Goal: Transaction & Acquisition: Purchase product/service

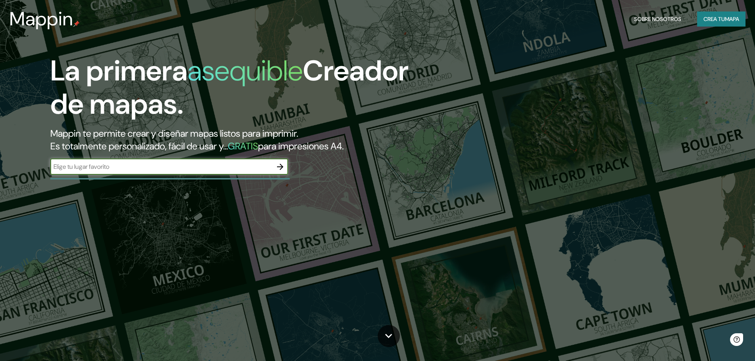
click at [151, 166] on input "text" at bounding box center [161, 166] width 222 height 9
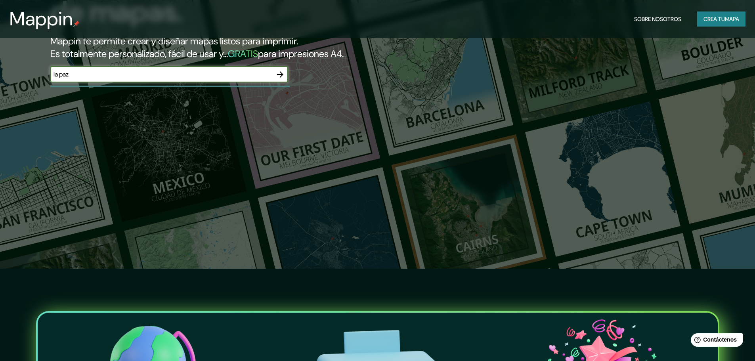
scroll to position [79, 0]
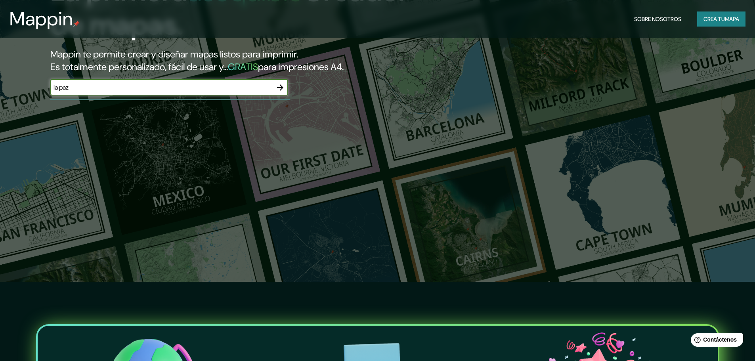
click at [145, 90] on input "la paz" at bounding box center [161, 87] width 222 height 9
type input "la paz [GEOGRAPHIC_DATA]"
click at [281, 88] on icon "button" at bounding box center [280, 87] width 6 height 6
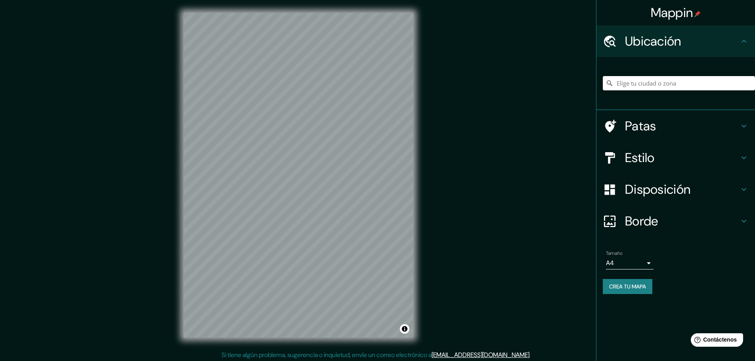
click at [709, 125] on h4 "Patas" at bounding box center [682, 126] width 114 height 16
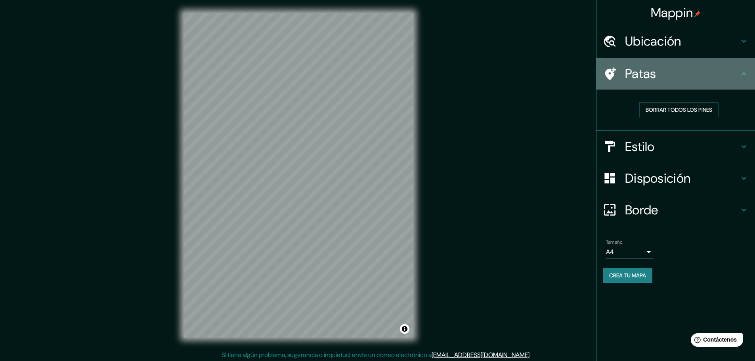
click at [744, 71] on icon at bounding box center [744, 74] width 10 height 10
click at [732, 79] on h4 "Patas" at bounding box center [682, 74] width 114 height 16
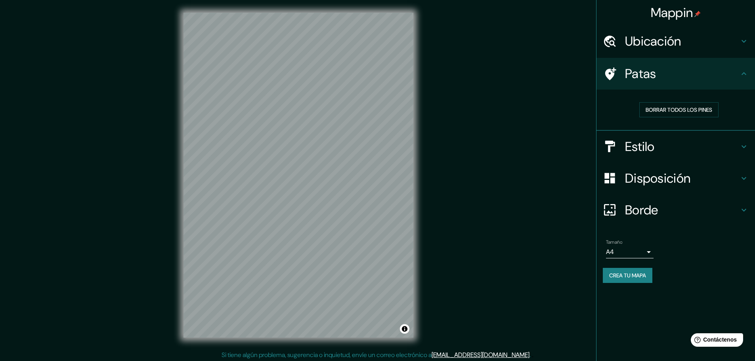
click at [650, 78] on font "Patas" at bounding box center [640, 73] width 31 height 17
click at [629, 147] on font "Estilo" at bounding box center [640, 146] width 30 height 17
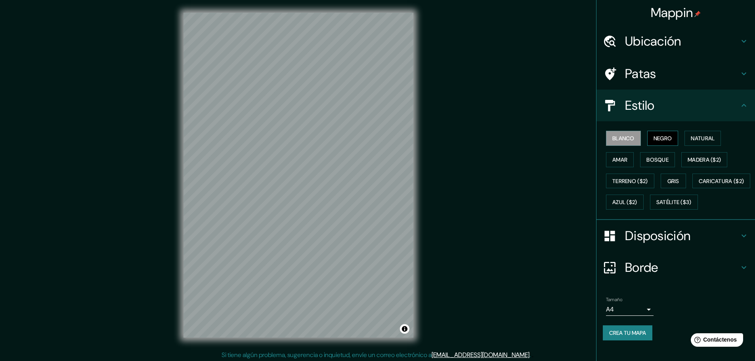
click at [654, 141] on font "Negro" at bounding box center [663, 138] width 19 height 7
click at [691, 140] on font "Natural" at bounding box center [703, 138] width 24 height 7
click at [614, 161] on font "Amar" at bounding box center [619, 159] width 15 height 7
click at [649, 162] on font "Bosque" at bounding box center [657, 159] width 22 height 7
click at [695, 159] on font "Madera ($2)" at bounding box center [704, 159] width 33 height 7
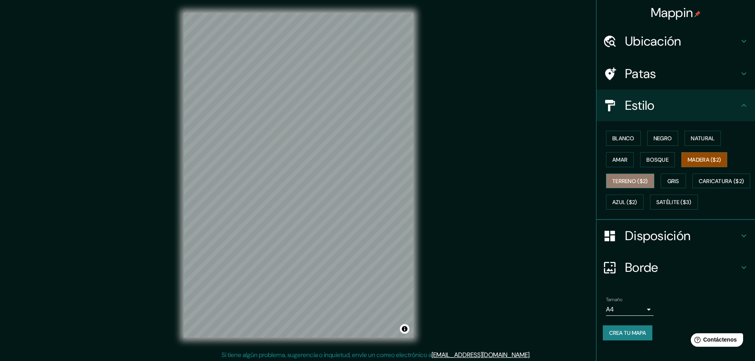
click at [621, 180] on font "Terreno ($2)" at bounding box center [630, 181] width 36 height 7
click at [670, 181] on font "Gris" at bounding box center [673, 181] width 12 height 7
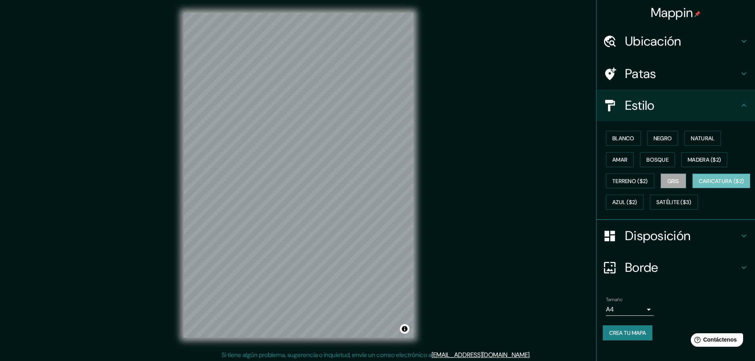
click at [699, 185] on font "Caricatura ($2)" at bounding box center [722, 181] width 46 height 7
click at [637, 201] on font "Azul ($2)" at bounding box center [624, 202] width 25 height 7
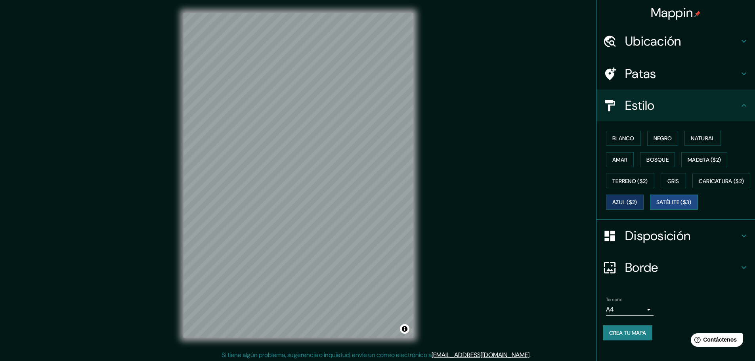
click at [656, 206] on font "Satélite ($3)" at bounding box center [673, 202] width 35 height 7
click at [692, 138] on font "Natural" at bounding box center [703, 138] width 24 height 7
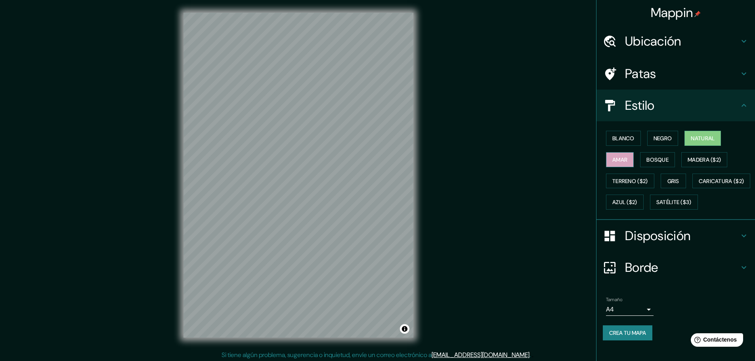
click at [618, 156] on font "Amar" at bounding box center [619, 159] width 15 height 7
click at [651, 156] on font "Bosque" at bounding box center [657, 159] width 22 height 7
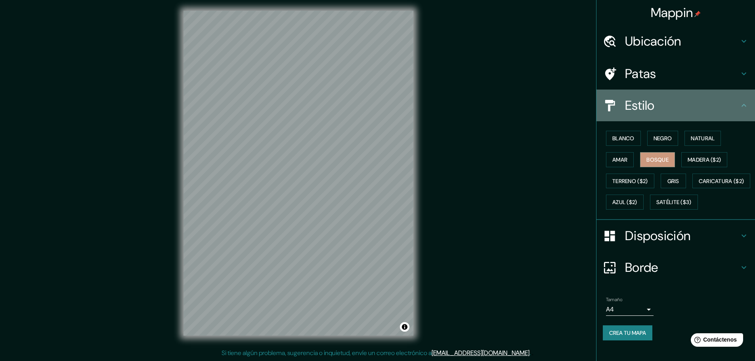
click at [698, 104] on div "Estilo" at bounding box center [675, 106] width 159 height 32
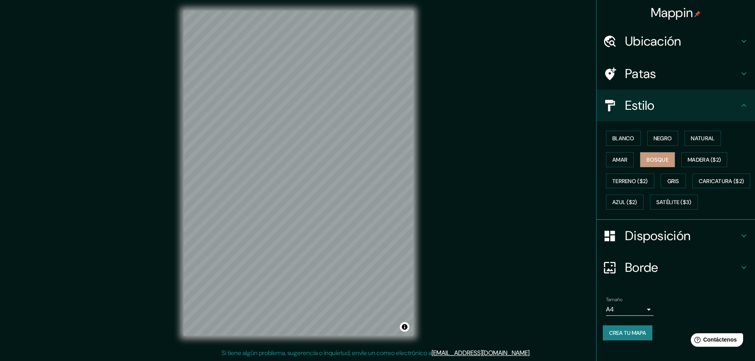
click at [702, 241] on h4 "Disposición" at bounding box center [682, 236] width 114 height 16
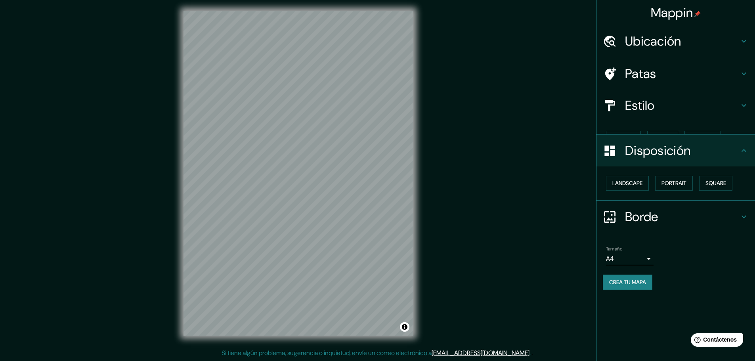
scroll to position [0, 0]
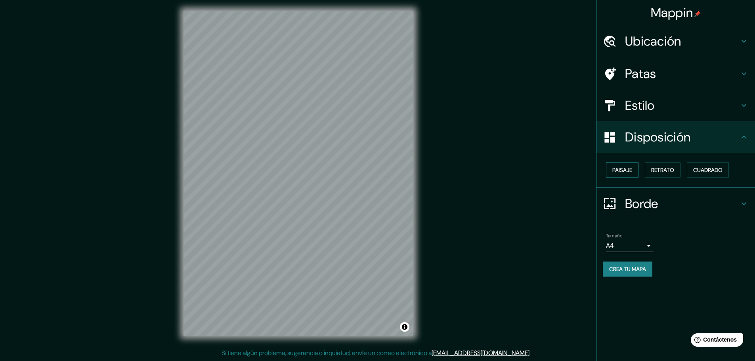
click at [629, 170] on font "Paisaje" at bounding box center [622, 169] width 20 height 7
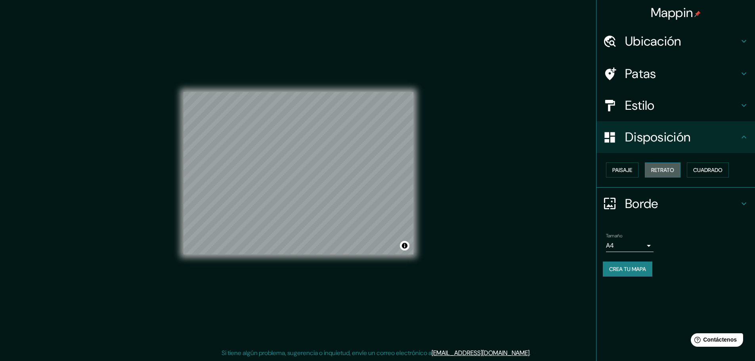
click at [654, 170] on font "Retrato" at bounding box center [662, 169] width 23 height 7
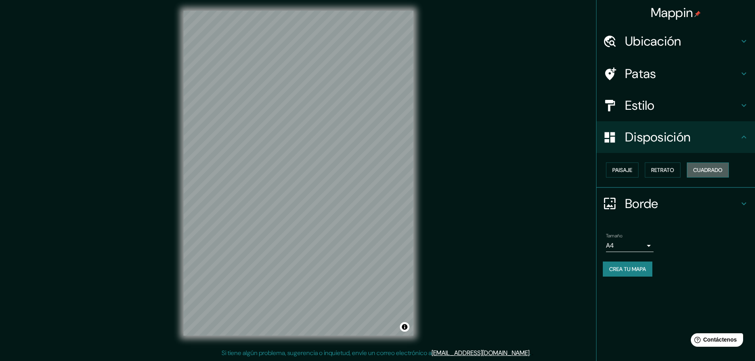
click at [704, 172] on font "Cuadrado" at bounding box center [707, 169] width 29 height 7
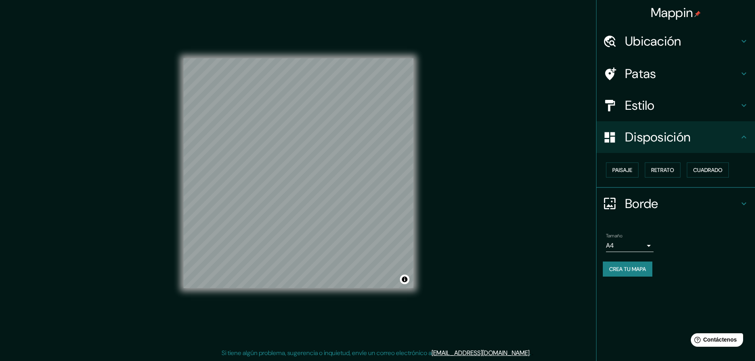
click at [688, 205] on h4 "Borde" at bounding box center [682, 204] width 114 height 16
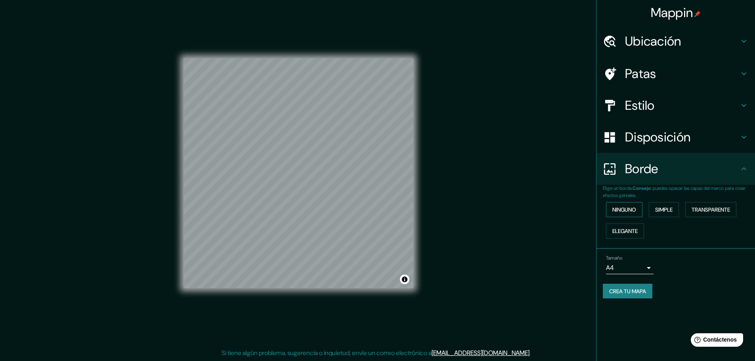
click at [634, 210] on font "Ninguno" at bounding box center [624, 209] width 24 height 7
click at [665, 210] on font "Simple" at bounding box center [663, 209] width 17 height 7
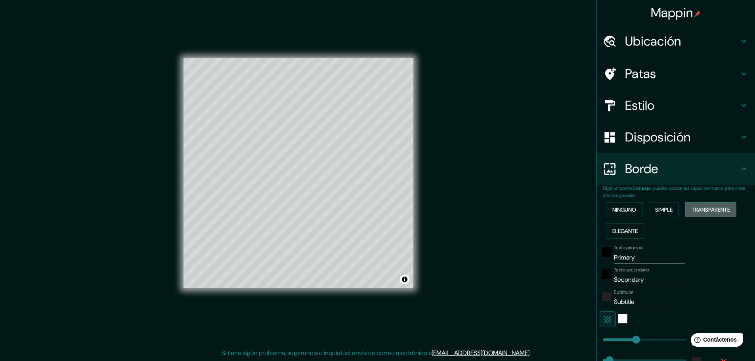
click at [696, 209] on font "Transparente" at bounding box center [711, 209] width 38 height 7
click at [625, 229] on font "Elegante" at bounding box center [624, 231] width 25 height 7
click at [619, 210] on font "Ninguno" at bounding box center [624, 209] width 24 height 7
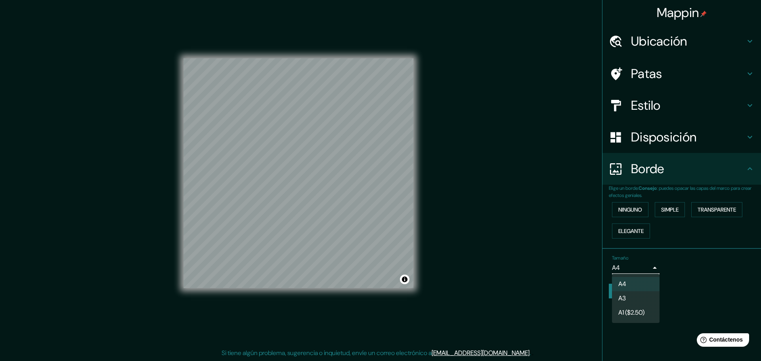
click at [648, 266] on body "Mappin Ubicación Patas Estilo Disposición Borde Elige un borde. Consejo : puede…" at bounding box center [380, 178] width 761 height 361
click at [642, 285] on li "A4" at bounding box center [636, 284] width 48 height 15
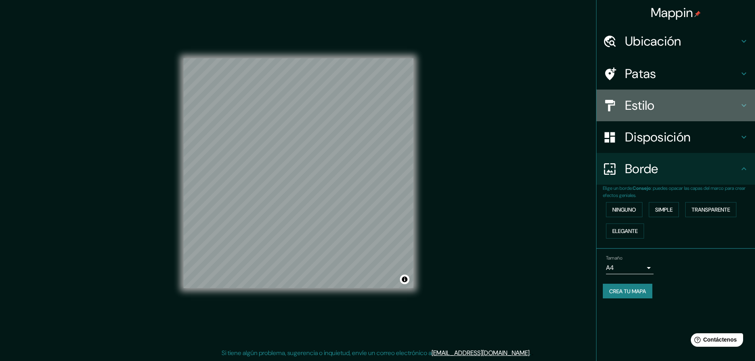
click at [691, 108] on h4 "Estilo" at bounding box center [682, 106] width 114 height 16
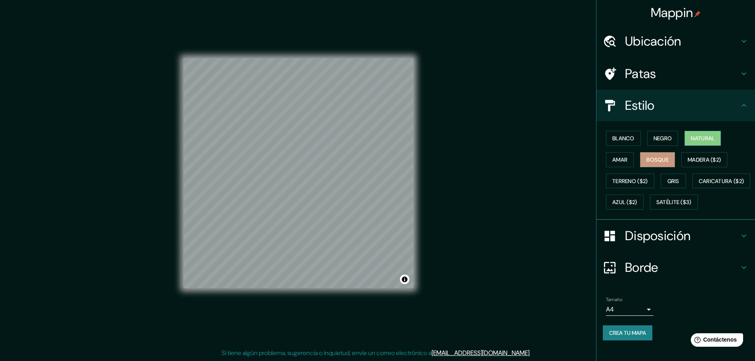
click at [695, 140] on font "Natural" at bounding box center [703, 138] width 24 height 7
click at [627, 136] on font "Blanco" at bounding box center [623, 138] width 22 height 7
click at [647, 139] on button "Negro" at bounding box center [662, 138] width 31 height 15
click at [616, 161] on font "Amar" at bounding box center [619, 159] width 15 height 7
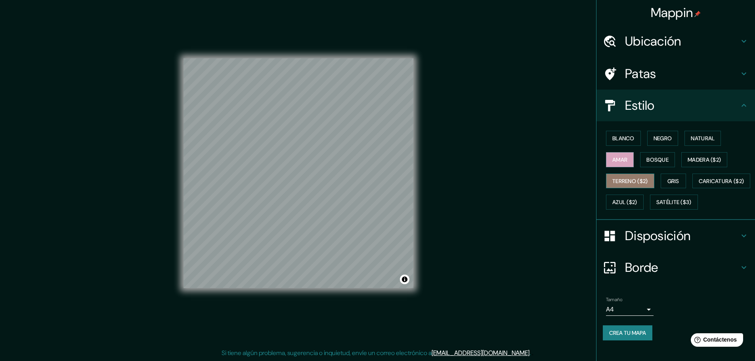
click at [619, 178] on font "Terreno ($2)" at bounding box center [630, 181] width 36 height 7
click at [637, 203] on font "Azul ($2)" at bounding box center [624, 202] width 25 height 7
click at [668, 182] on font "Gris" at bounding box center [673, 181] width 12 height 7
click at [616, 336] on font "Crea tu mapa" at bounding box center [627, 332] width 37 height 7
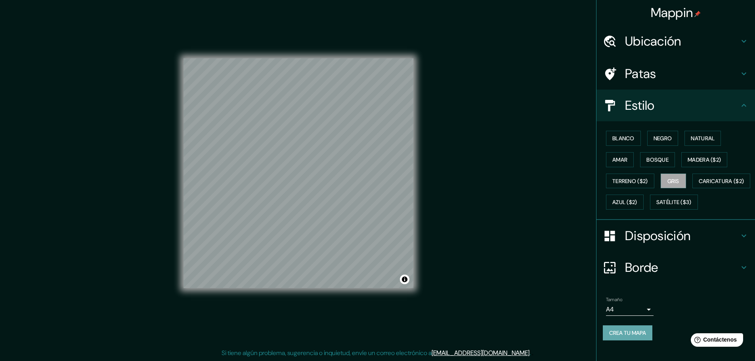
click at [622, 336] on font "Crea tu mapa" at bounding box center [627, 332] width 37 height 7
click at [739, 101] on icon at bounding box center [744, 106] width 10 height 10
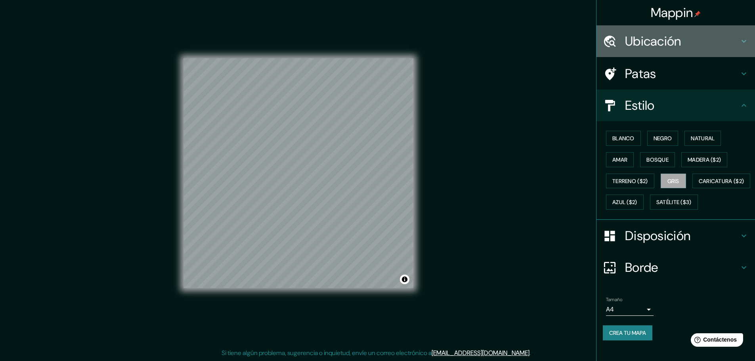
click at [739, 36] on icon at bounding box center [744, 41] width 10 height 10
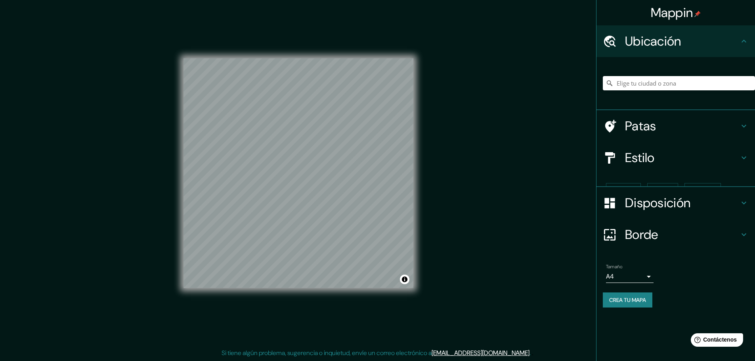
scroll to position [0, 0]
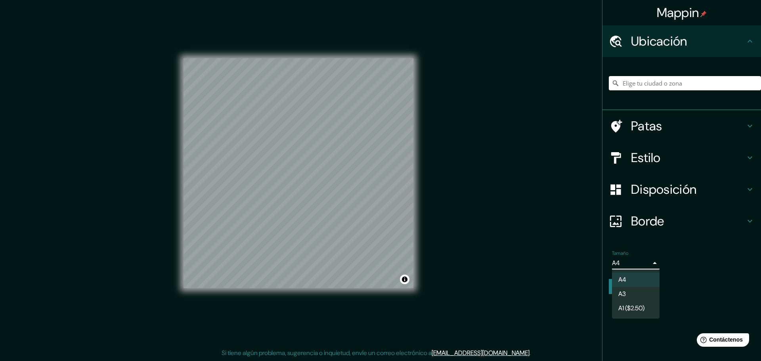
click at [629, 265] on body "Mappin Ubicación Patas Estilo Disposición Borde Elige un borde. Consejo : puede…" at bounding box center [380, 178] width 761 height 361
click at [629, 278] on li "A4" at bounding box center [636, 280] width 48 height 15
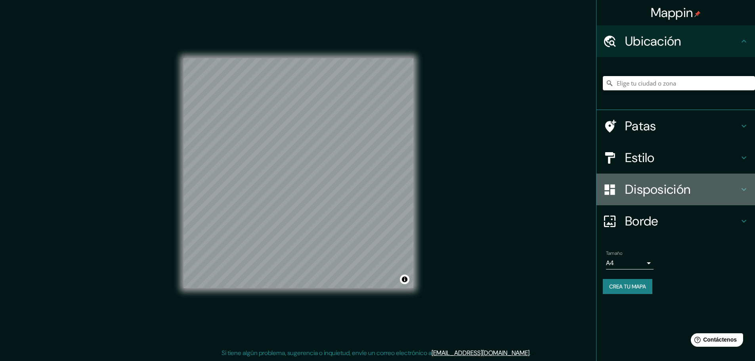
click at [720, 190] on h4 "Disposición" at bounding box center [682, 190] width 114 height 16
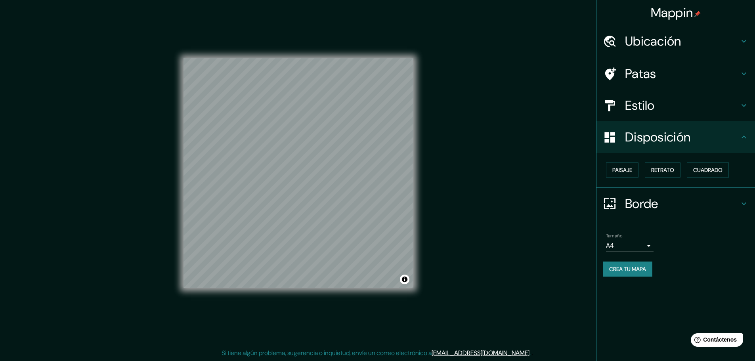
click at [715, 132] on h4 "Disposición" at bounding box center [682, 137] width 114 height 16
click at [706, 106] on h4 "Estilo" at bounding box center [682, 106] width 114 height 16
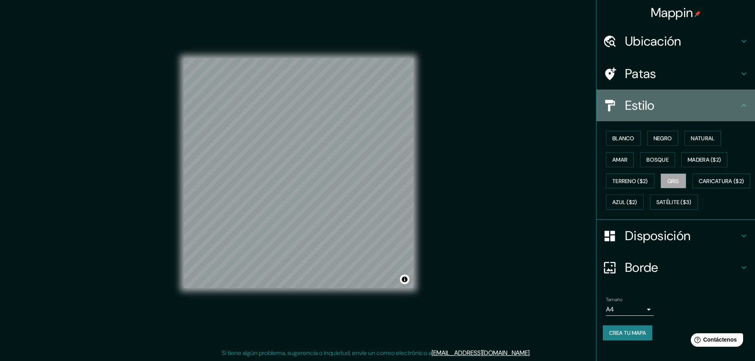
click at [706, 106] on h4 "Estilo" at bounding box center [682, 106] width 114 height 16
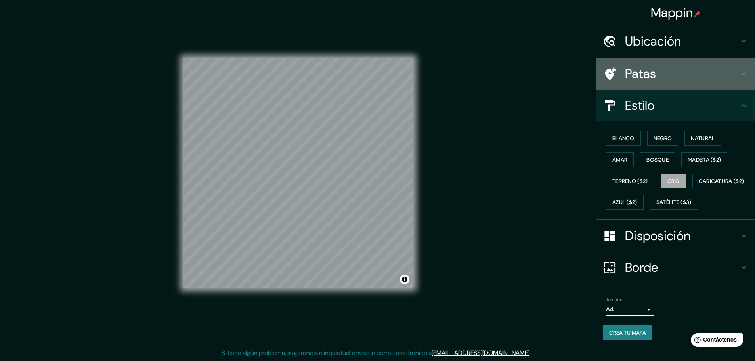
click at [706, 83] on div "Patas" at bounding box center [675, 74] width 159 height 32
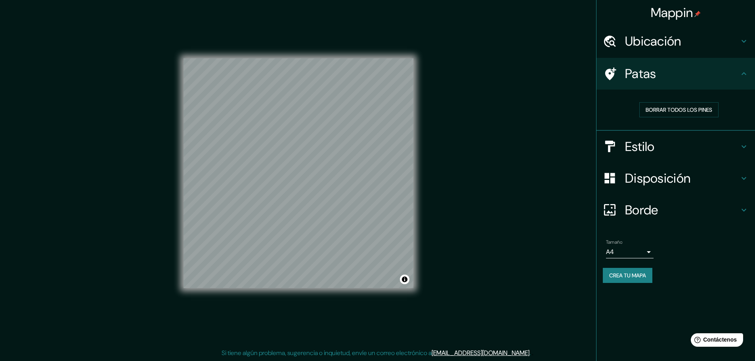
click at [704, 48] on h4 "Ubicación" at bounding box center [682, 41] width 114 height 16
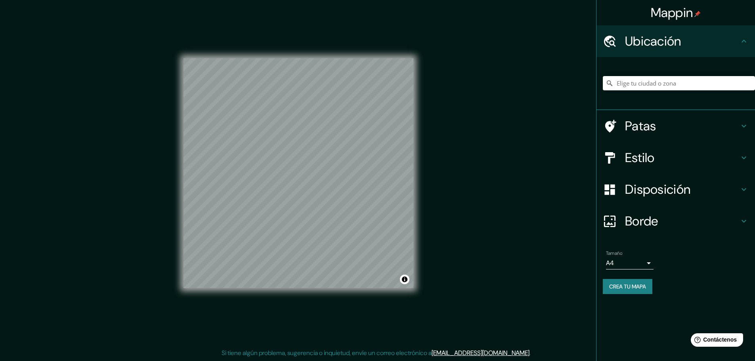
click at [704, 48] on h4 "Ubicación" at bounding box center [682, 41] width 114 height 16
drag, startPoint x: 463, startPoint y: 218, endPoint x: 474, endPoint y: 261, distance: 44.1
click at [465, 258] on div "Mappin Ubicación Patas Estilo Disposición Borde Elige un borde. Consejo : puede…" at bounding box center [377, 179] width 755 height 363
click at [617, 286] on font "Crea tu mapa" at bounding box center [627, 286] width 37 height 7
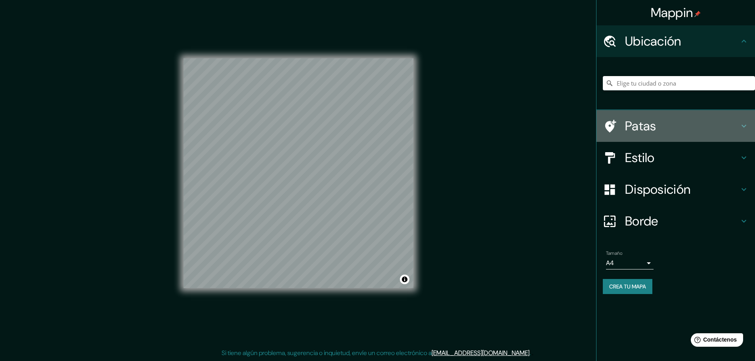
click at [672, 131] on h4 "Patas" at bounding box center [682, 126] width 114 height 16
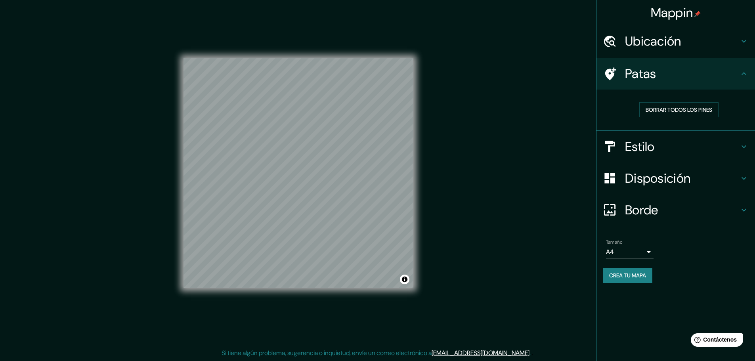
click at [667, 148] on h4 "Estilo" at bounding box center [682, 147] width 114 height 16
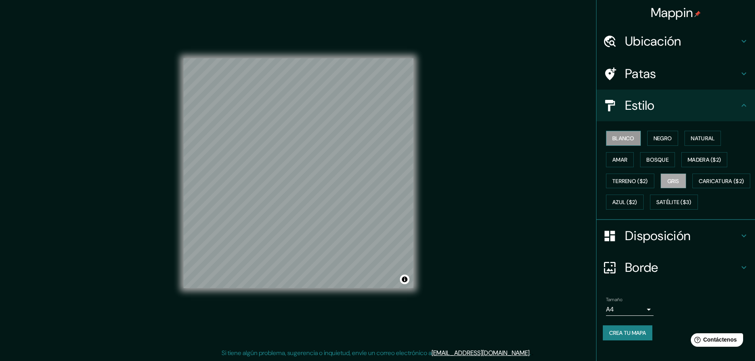
click at [628, 141] on font "Blanco" at bounding box center [623, 138] width 22 height 7
click at [651, 157] on font "Bosque" at bounding box center [657, 159] width 22 height 7
click at [614, 159] on font "Amar" at bounding box center [619, 159] width 15 height 7
click at [692, 138] on font "Natural" at bounding box center [703, 138] width 24 height 7
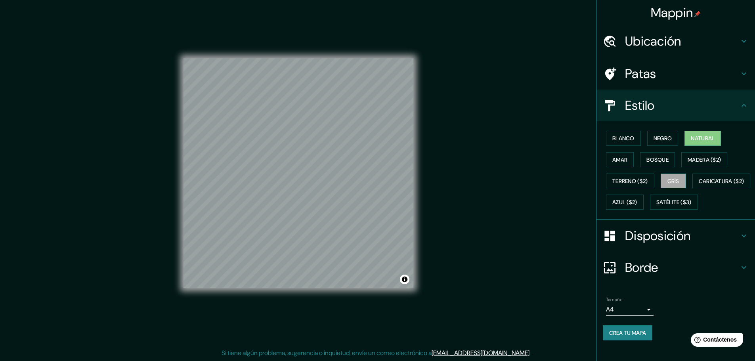
click at [667, 178] on font "Gris" at bounding box center [673, 181] width 12 height 7
click at [319, 173] on div at bounding box center [318, 170] width 6 height 6
drag, startPoint x: 318, startPoint y: 170, endPoint x: 738, endPoint y: 31, distance: 442.6
click at [739, 36] on icon at bounding box center [744, 41] width 10 height 10
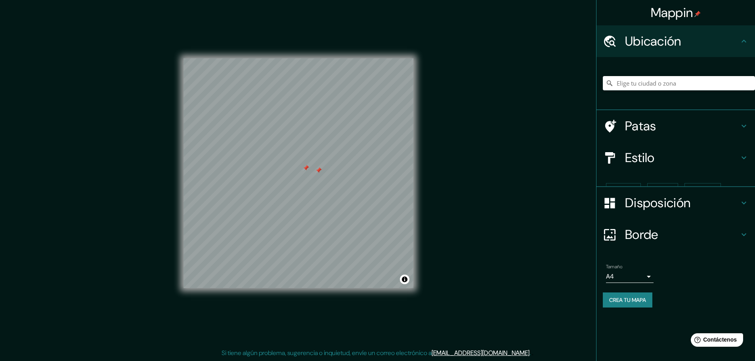
scroll to position [0, 0]
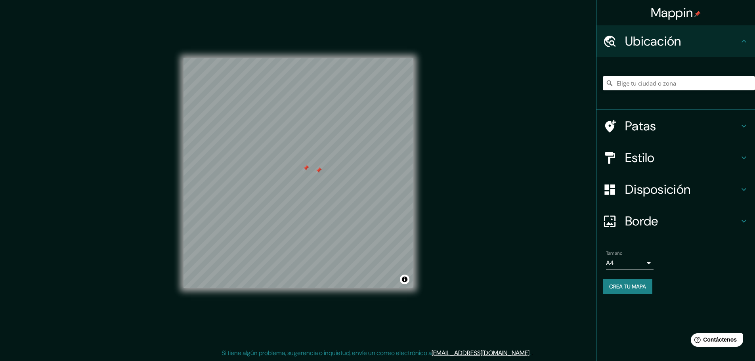
click at [305, 167] on div at bounding box center [306, 168] width 6 height 6
click at [319, 170] on div at bounding box center [318, 170] width 6 height 6
